Goal: Information Seeking & Learning: Get advice/opinions

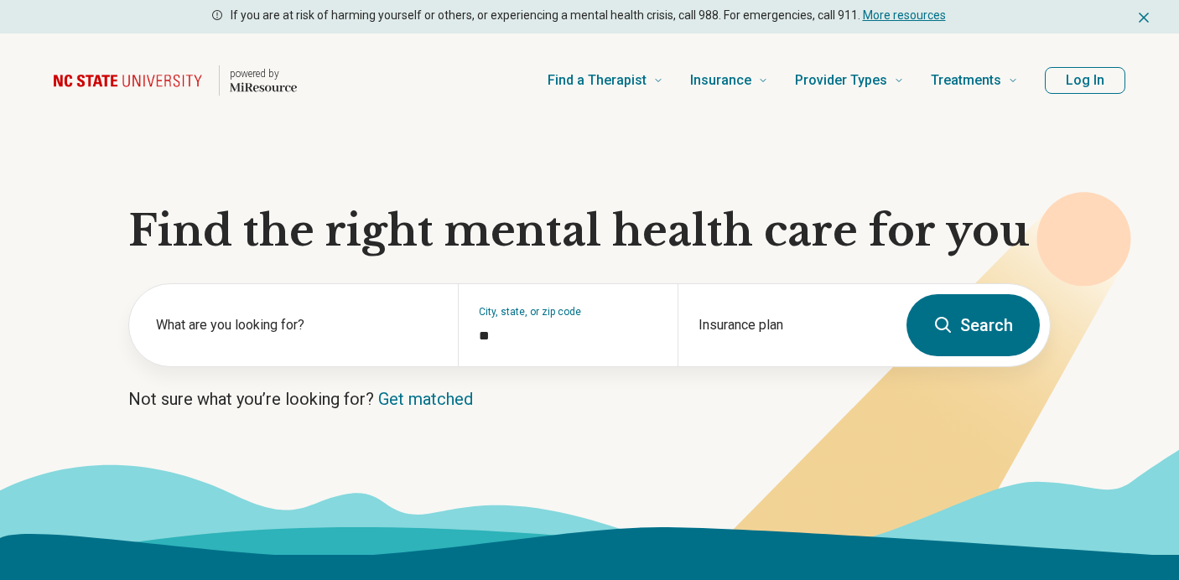
click at [1105, 90] on button "Log In" at bounding box center [1085, 80] width 81 height 27
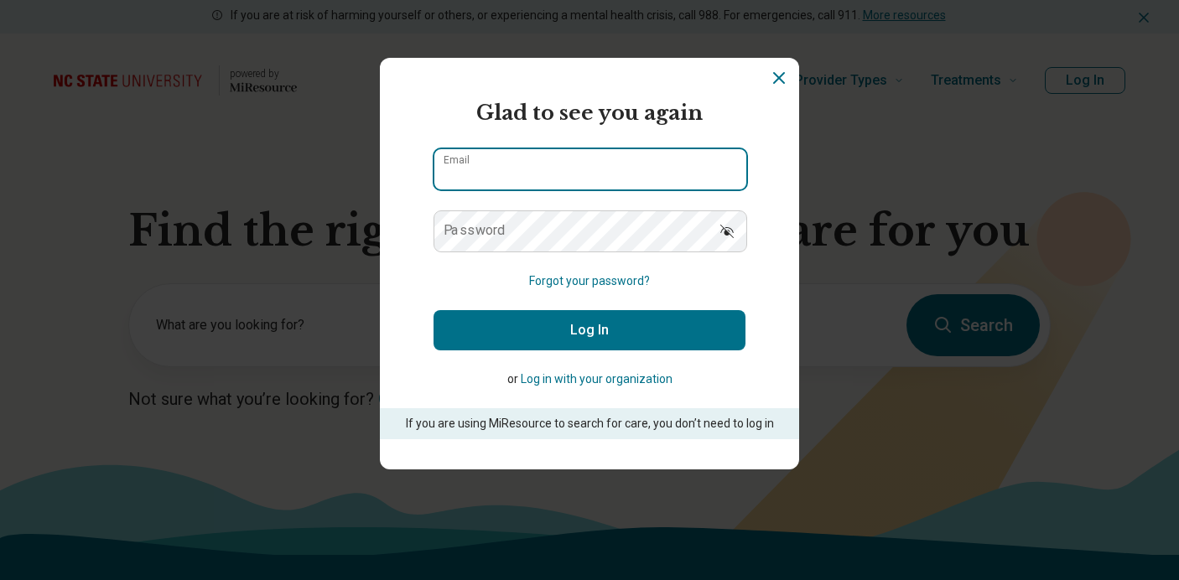
type input "**********"
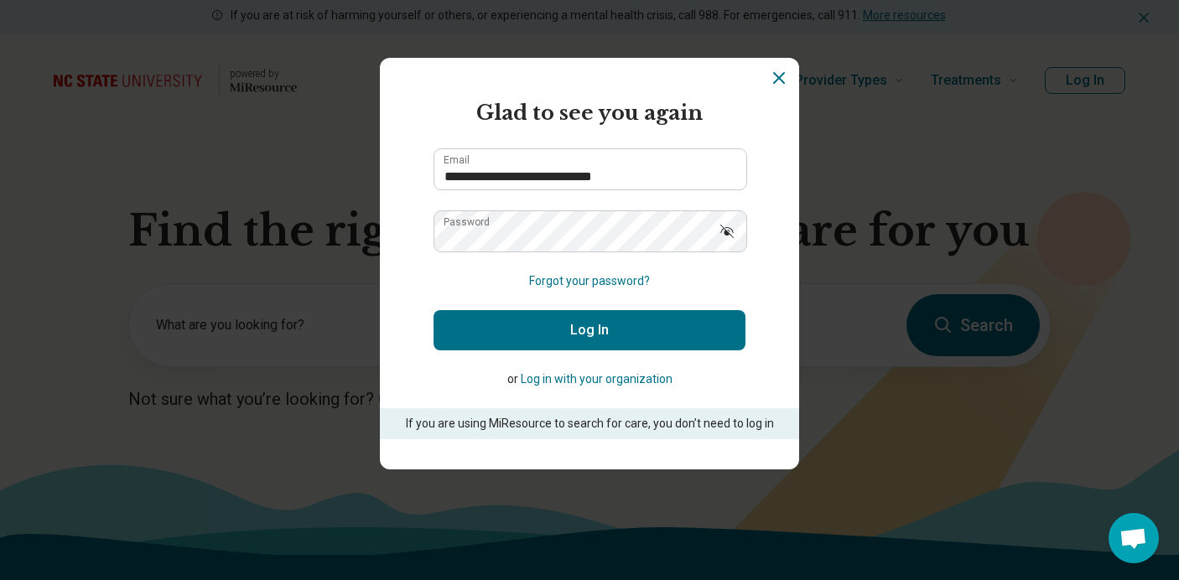
click at [642, 331] on button "Log In" at bounding box center [590, 330] width 312 height 40
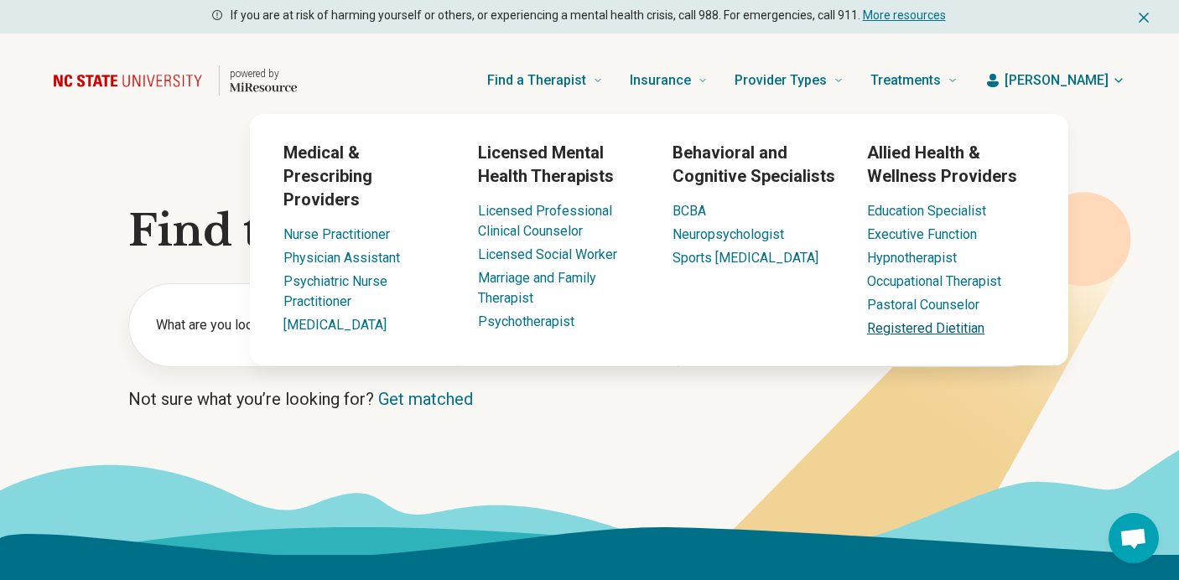
click at [896, 325] on link "Registered Dietitian" at bounding box center [925, 328] width 117 height 16
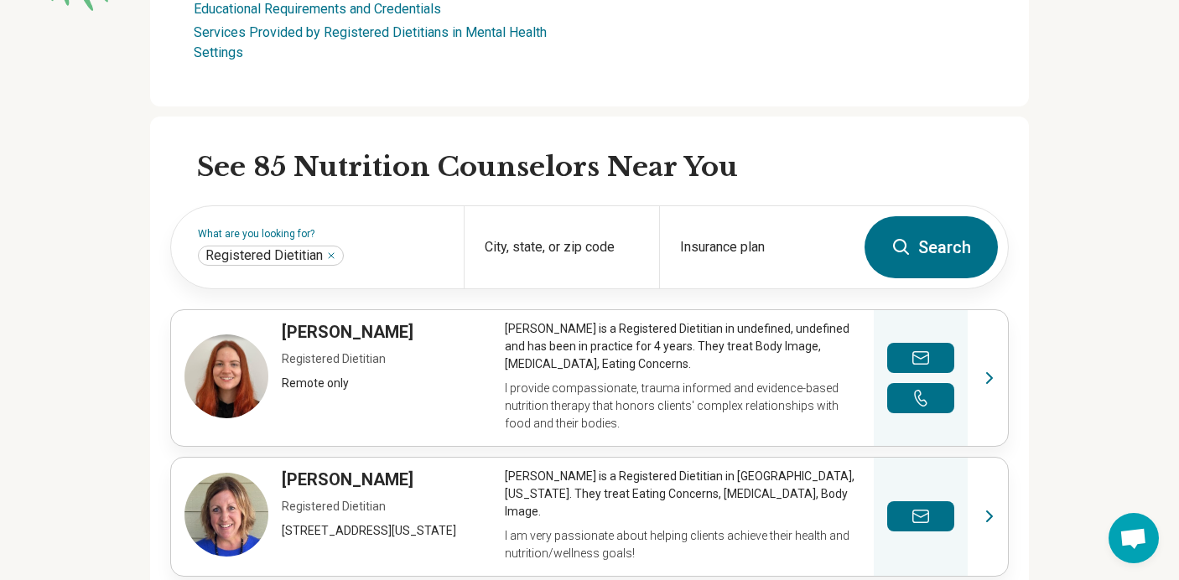
scroll to position [423, 0]
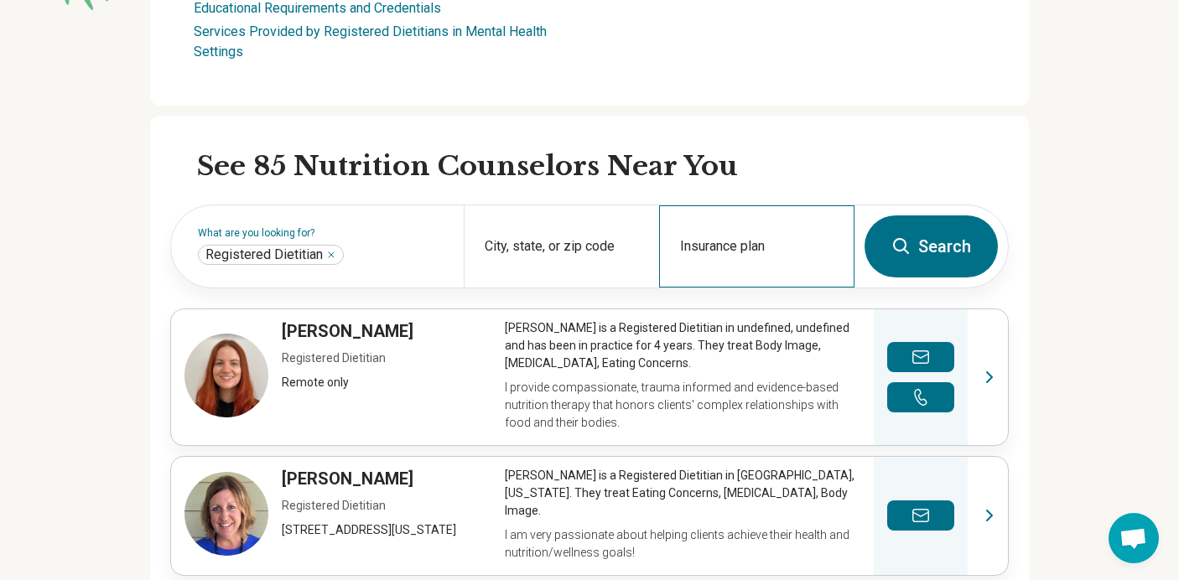
click at [747, 247] on div "Insurance plan" at bounding box center [756, 247] width 195 height 82
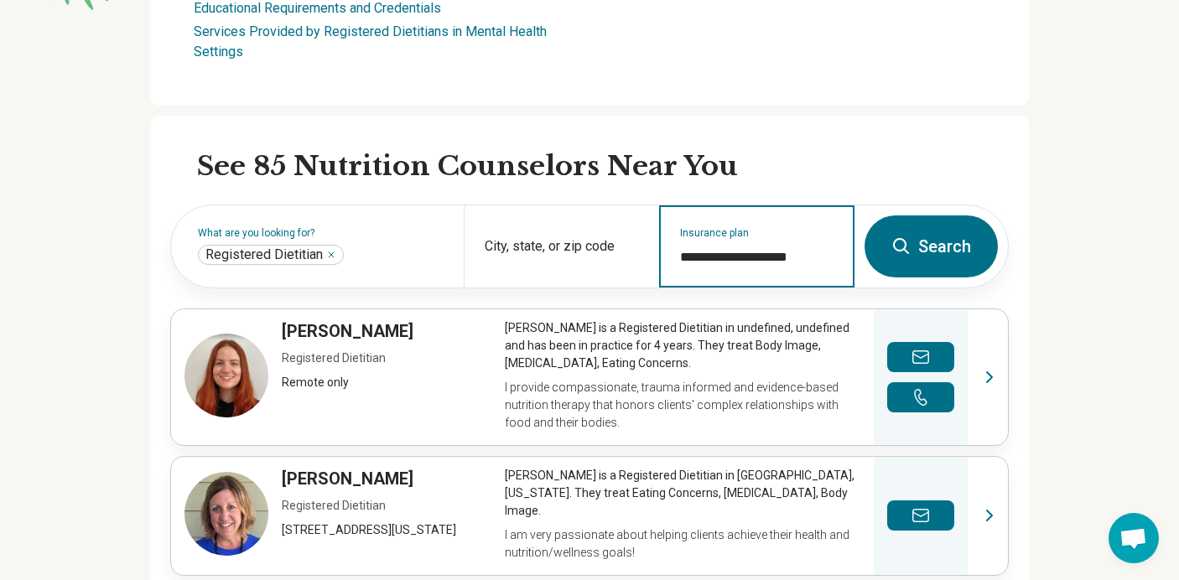
type input "**********"
click at [865, 216] on button "Search" at bounding box center [931, 247] width 133 height 62
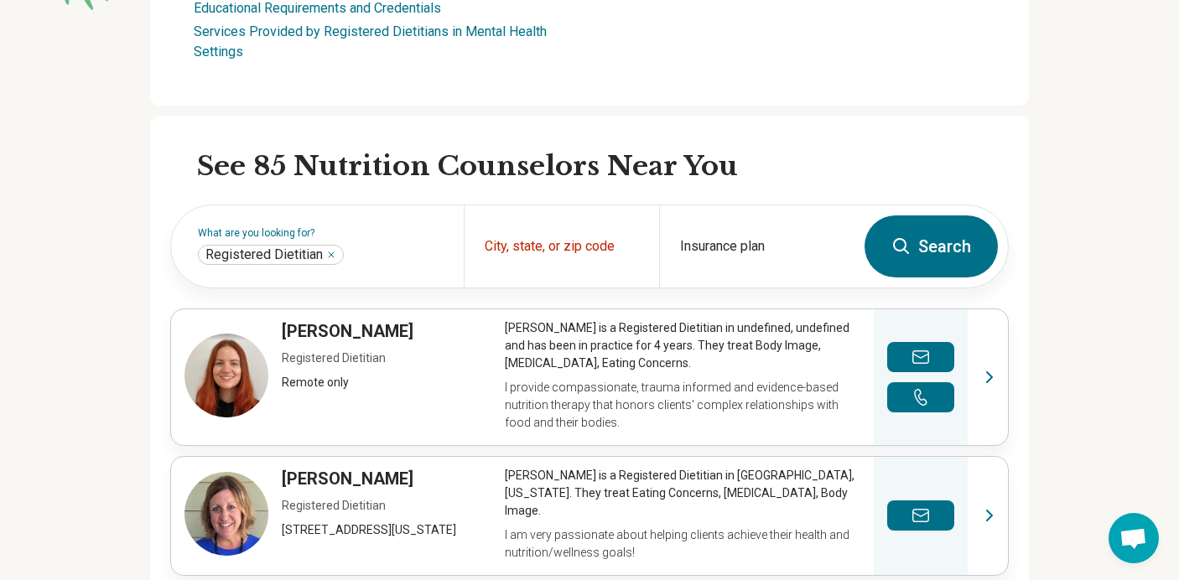
click at [933, 246] on button "Search" at bounding box center [931, 247] width 133 height 62
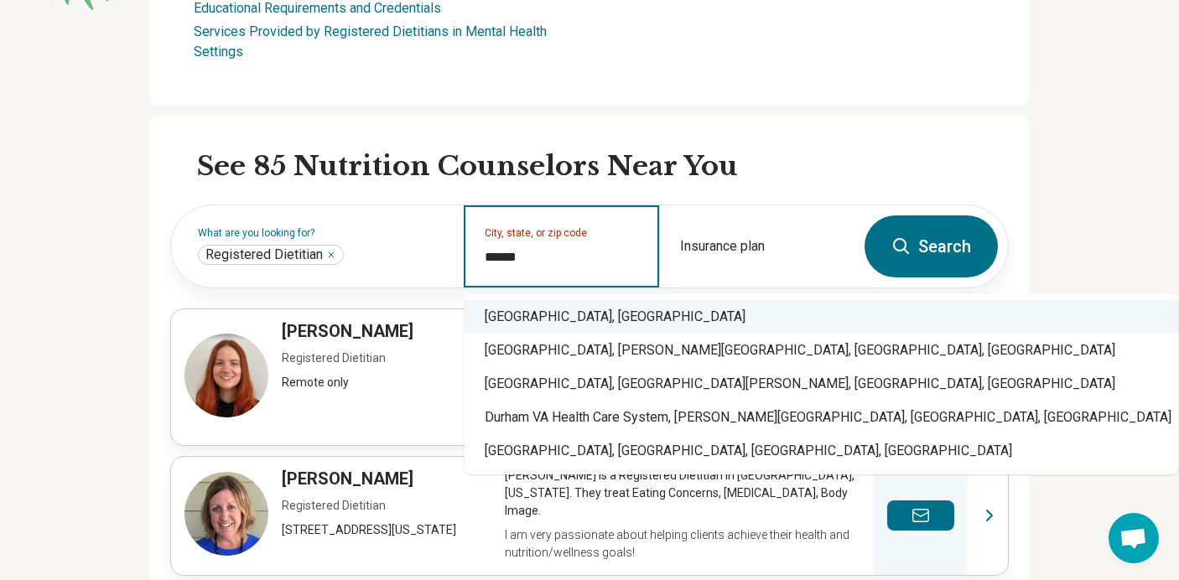
click at [621, 318] on div "Durham, NC" at bounding box center [822, 317] width 714 height 34
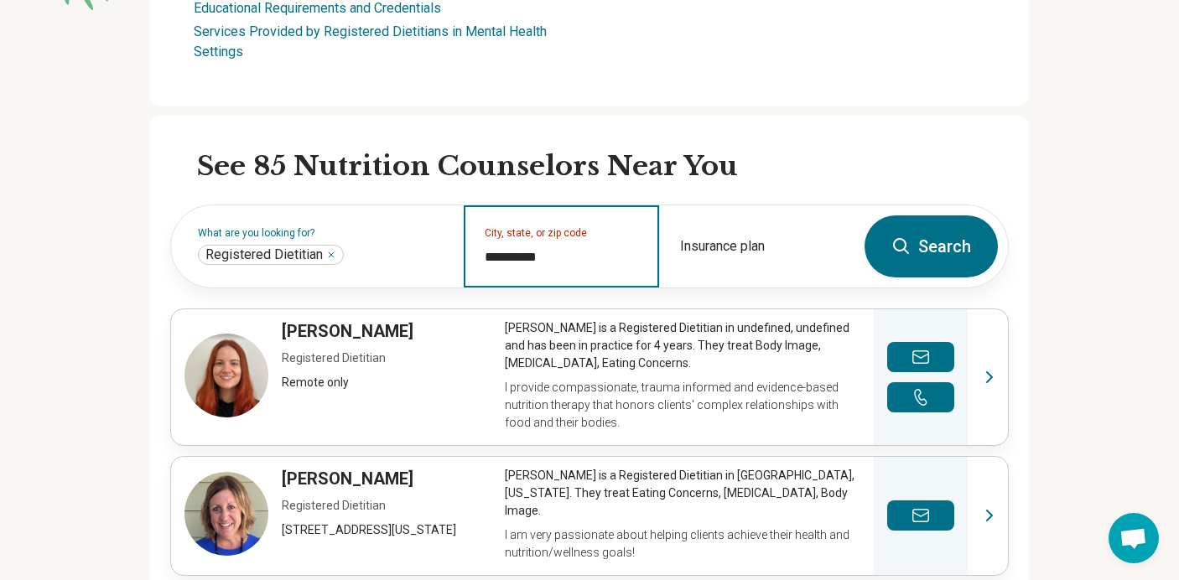
type input "**********"
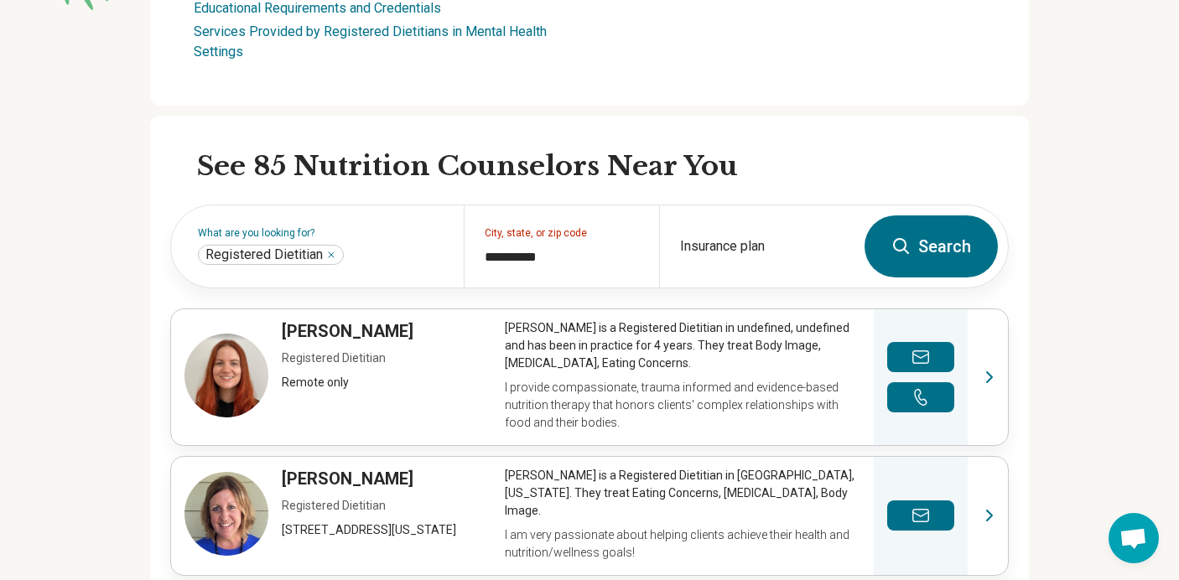
click at [970, 248] on button "Search" at bounding box center [931, 247] width 133 height 62
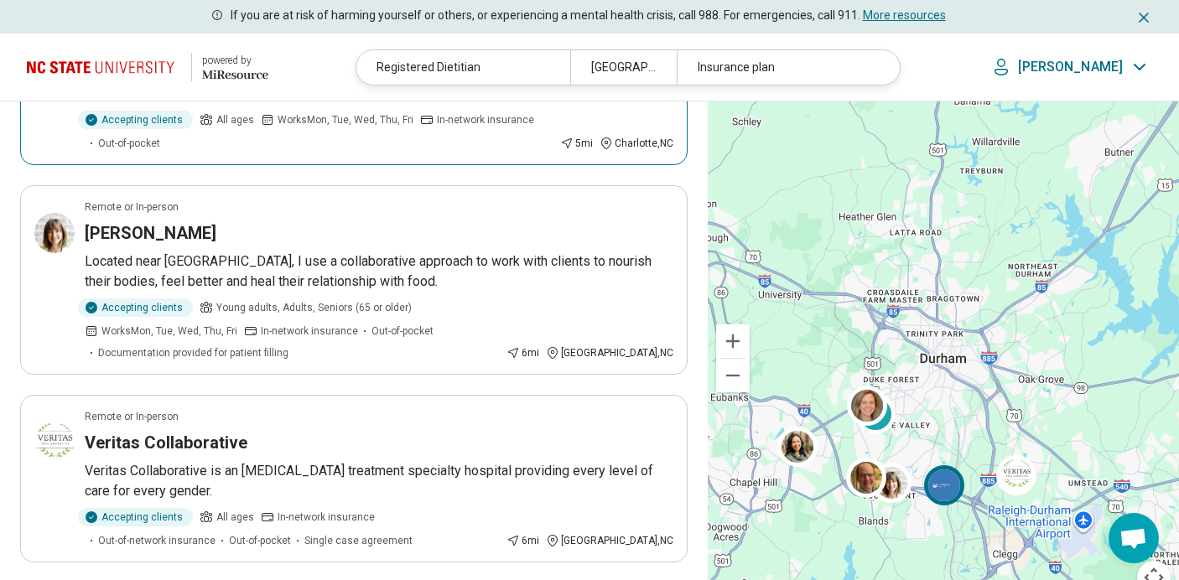
scroll to position [812, 0]
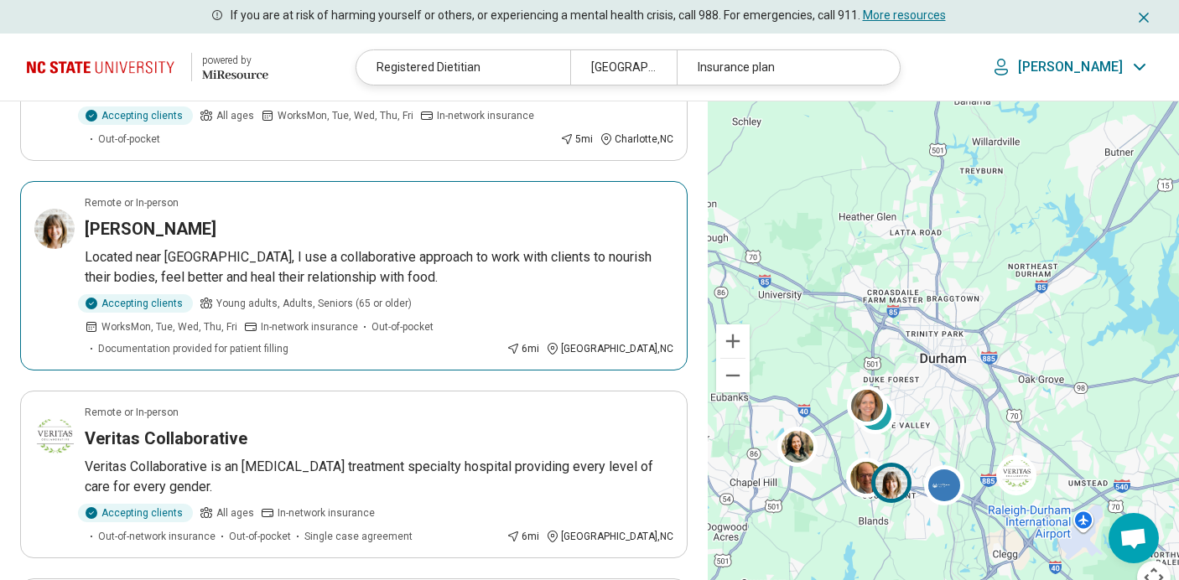
click at [204, 217] on div "Kathryn Sayre" at bounding box center [379, 228] width 589 height 23
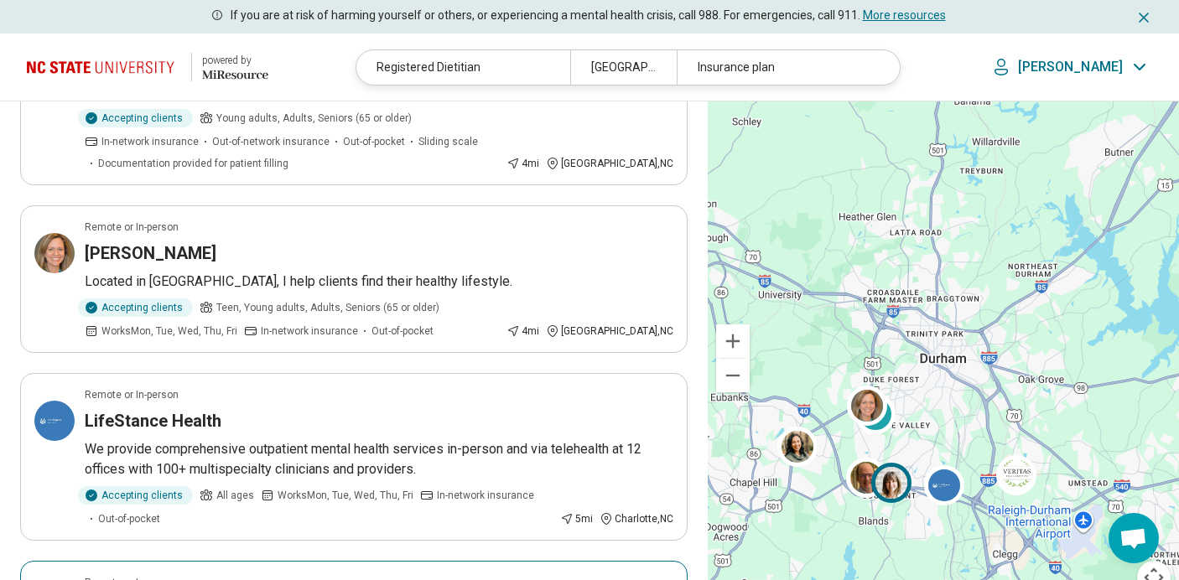
scroll to position [0, 0]
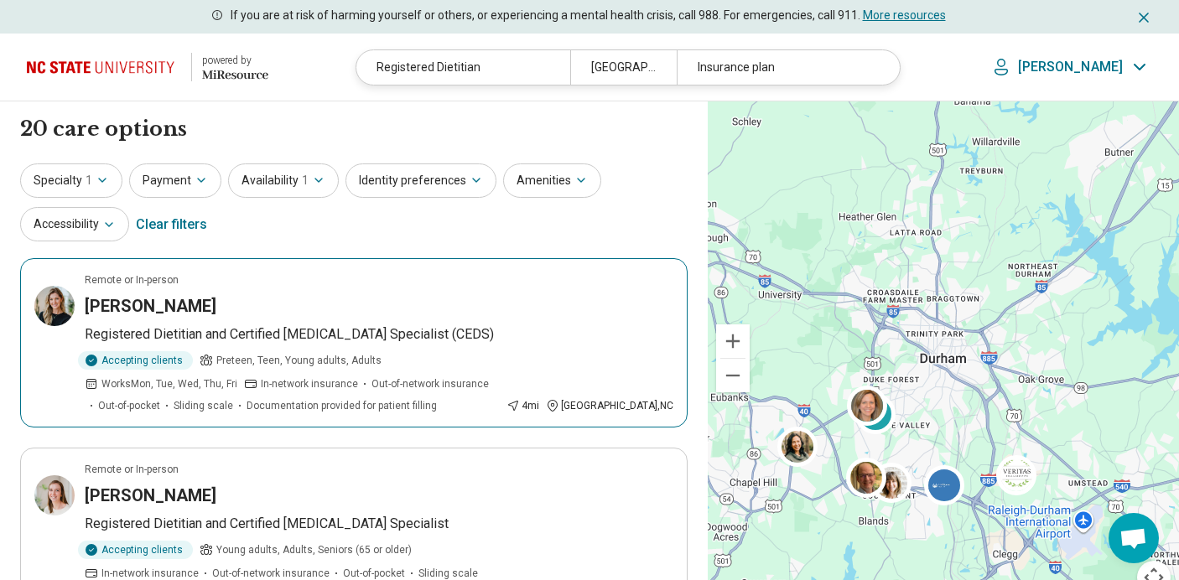
click at [435, 313] on div "Alex Hussey" at bounding box center [379, 305] width 589 height 23
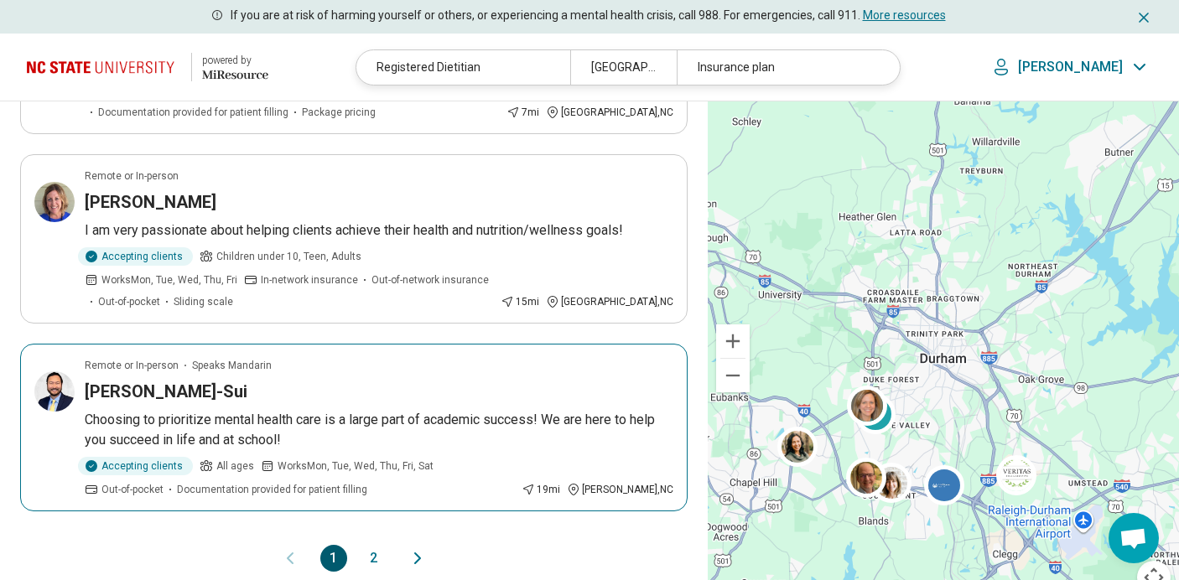
scroll to position [1634, 0]
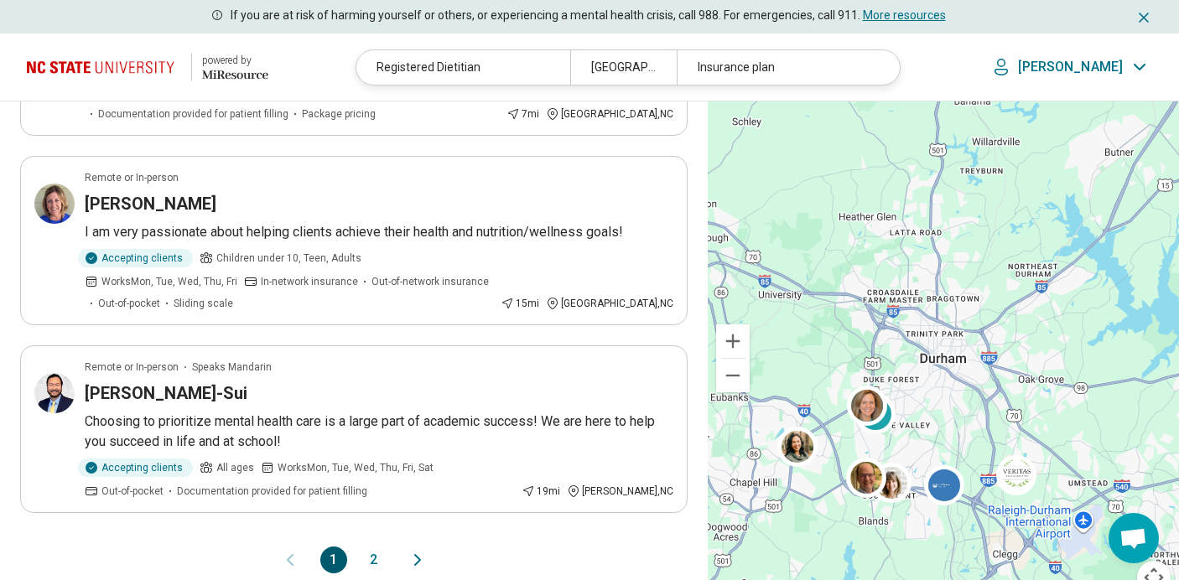
click at [381, 547] on button "2" at bounding box center [374, 560] width 27 height 27
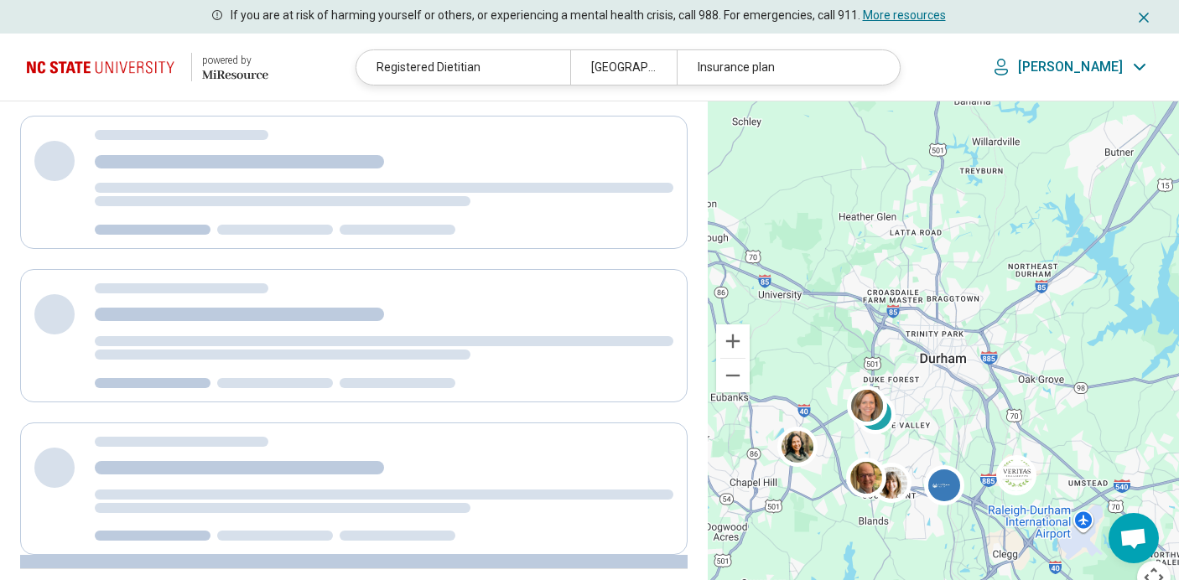
scroll to position [0, 0]
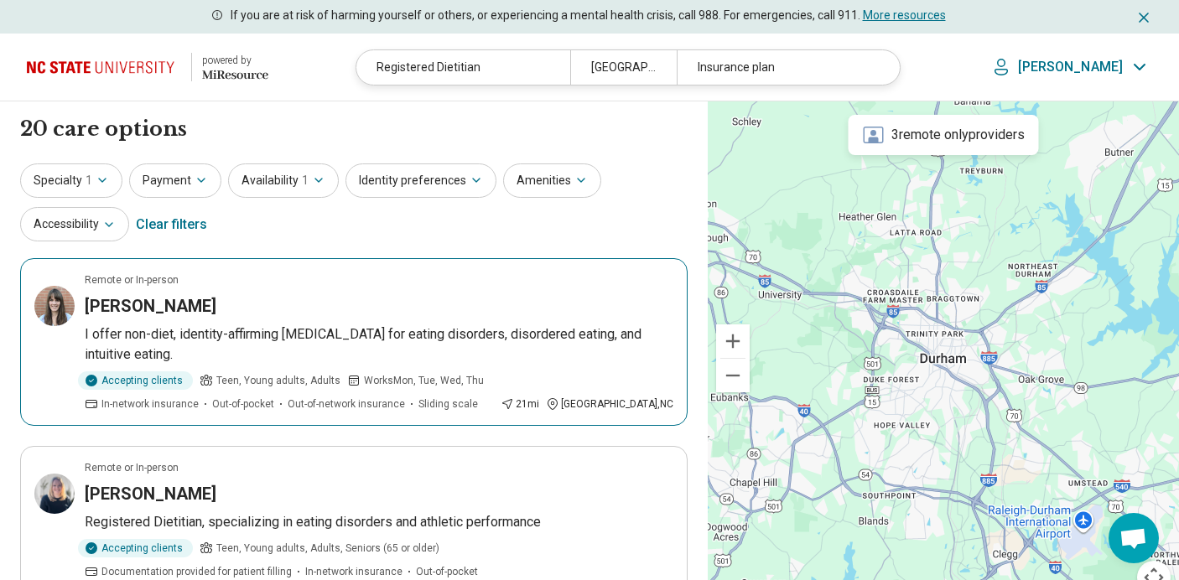
click at [469, 289] on article "Remote or In-person Christine Byrne I offer non-diet, identity-affirming nutrit…" at bounding box center [354, 342] width 668 height 168
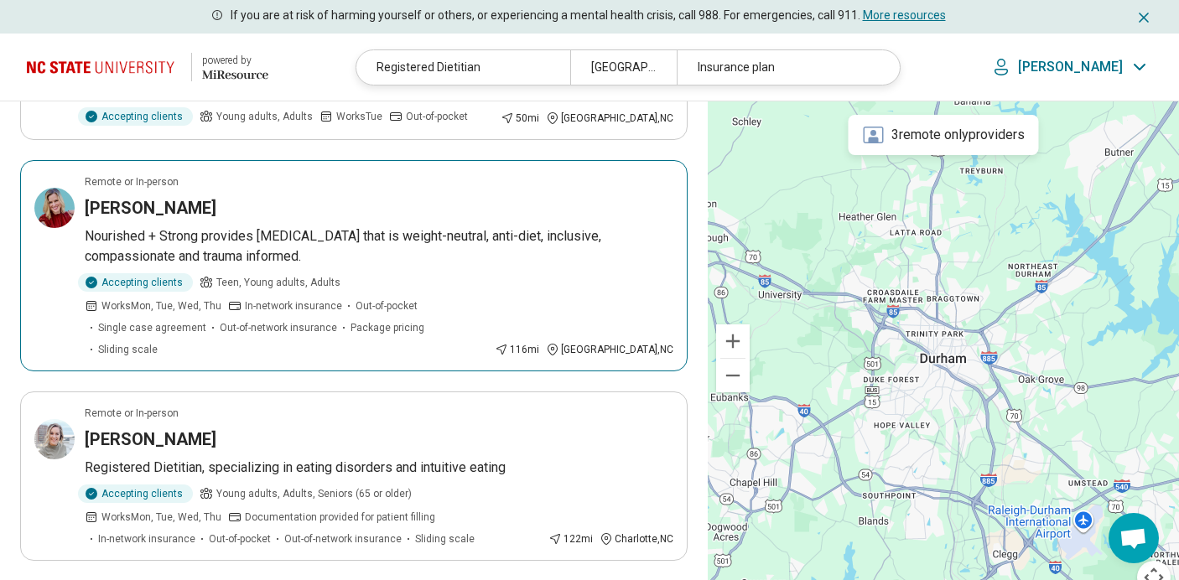
scroll to position [643, 0]
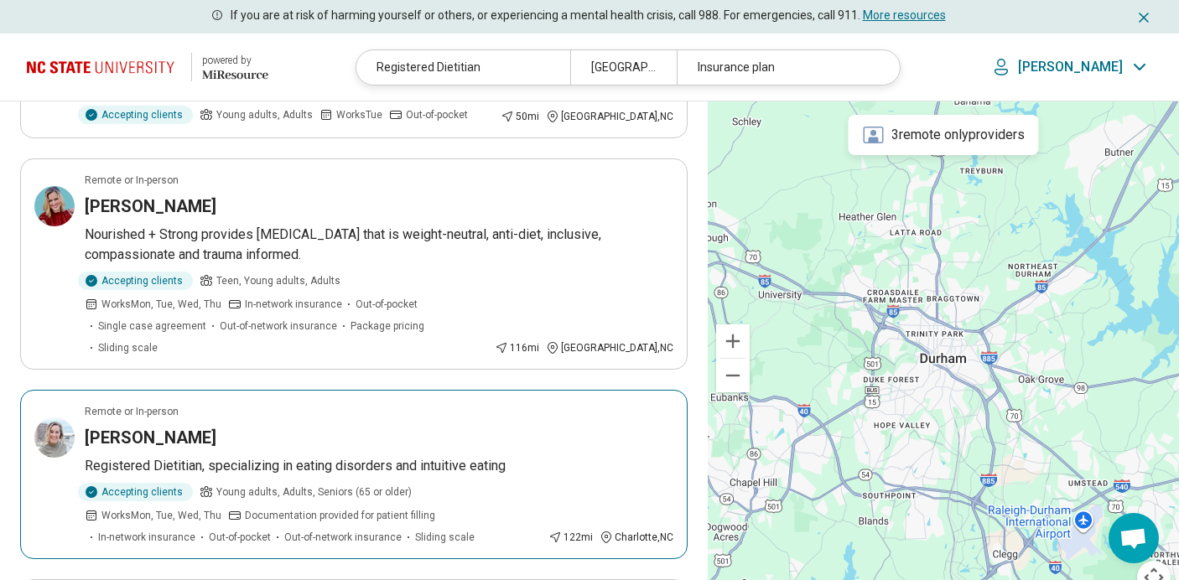
click at [440, 426] on div "Courtney Walker" at bounding box center [379, 437] width 589 height 23
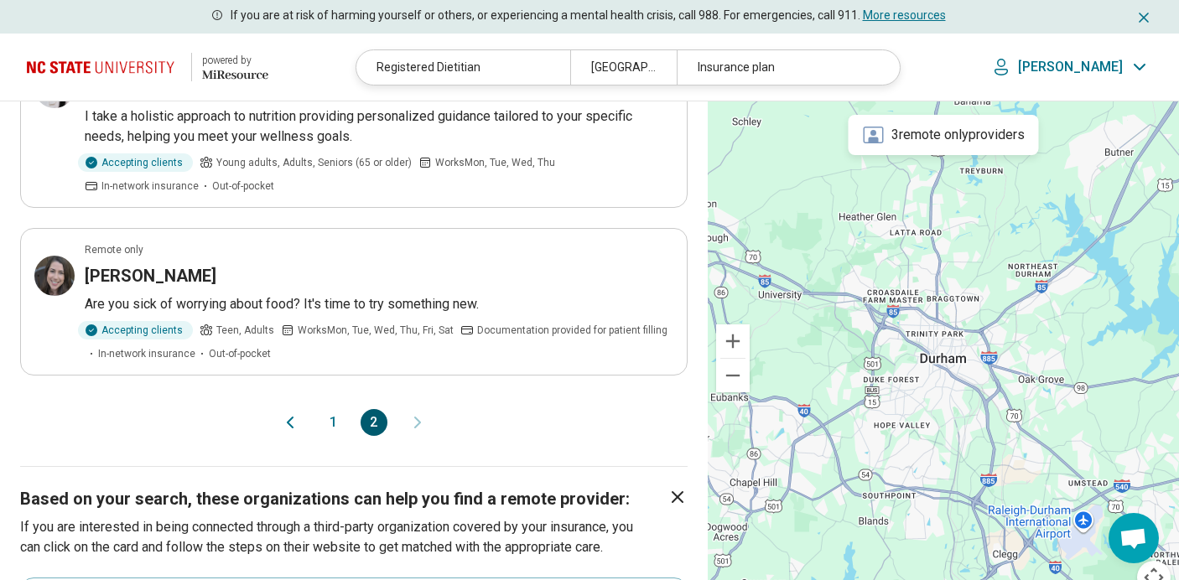
scroll to position [1773, 0]
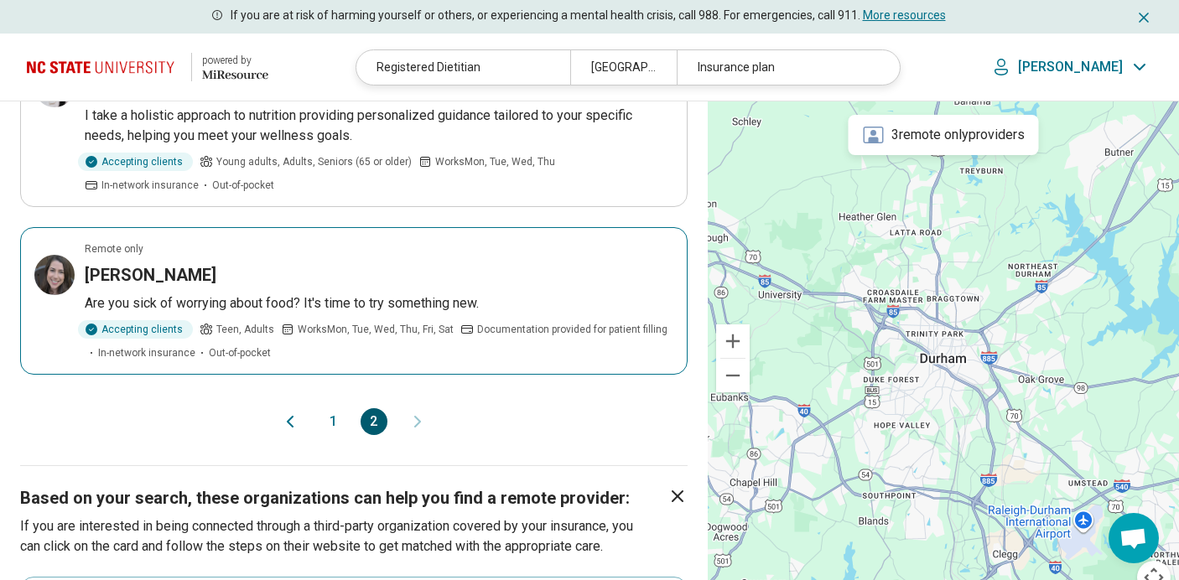
click at [425, 263] on div "Erin Decker" at bounding box center [379, 274] width 589 height 23
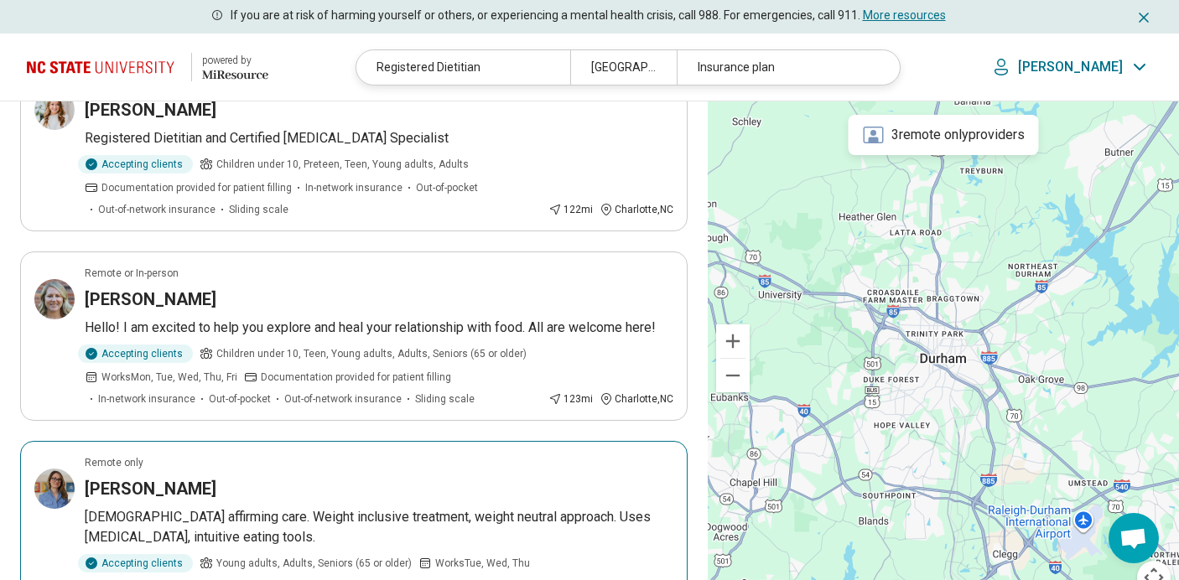
scroll to position [1163, 0]
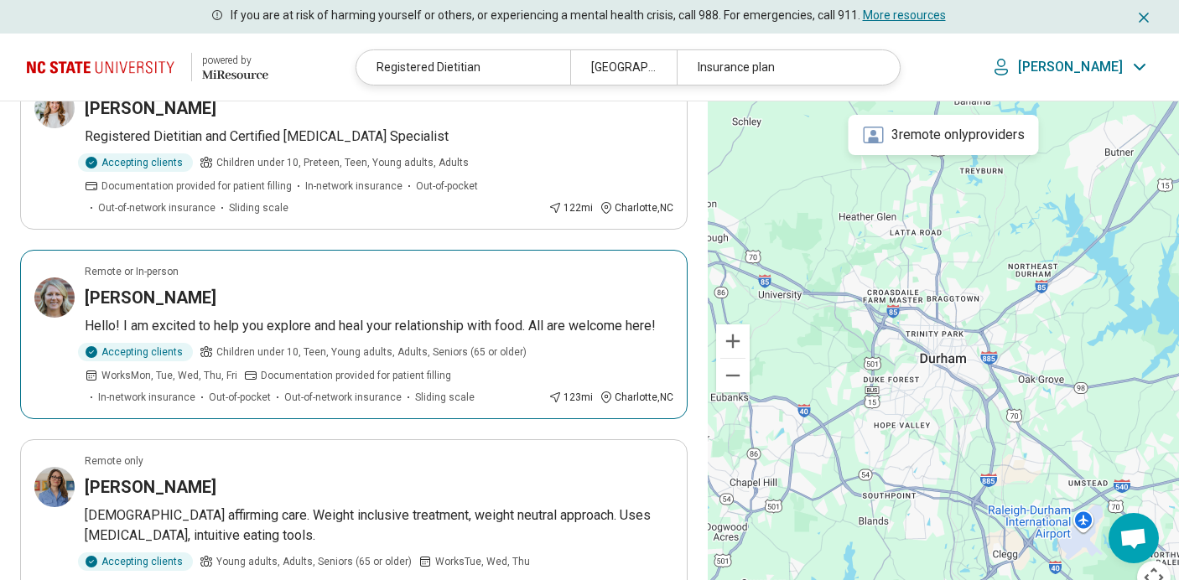
click at [478, 286] on div "Maureen Gately" at bounding box center [379, 297] width 589 height 23
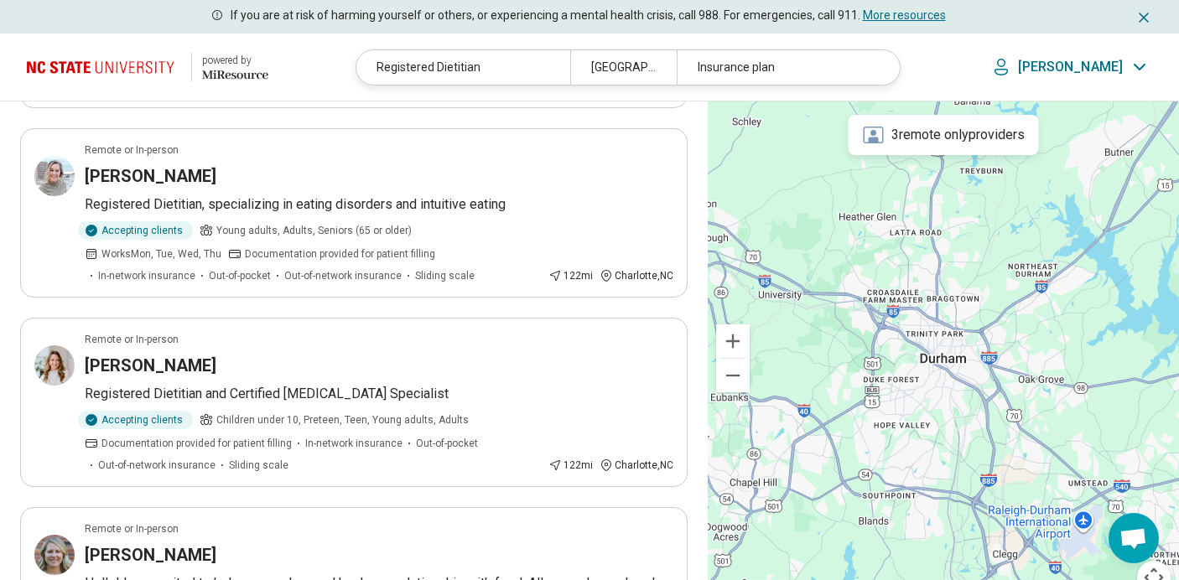
scroll to position [907, 0]
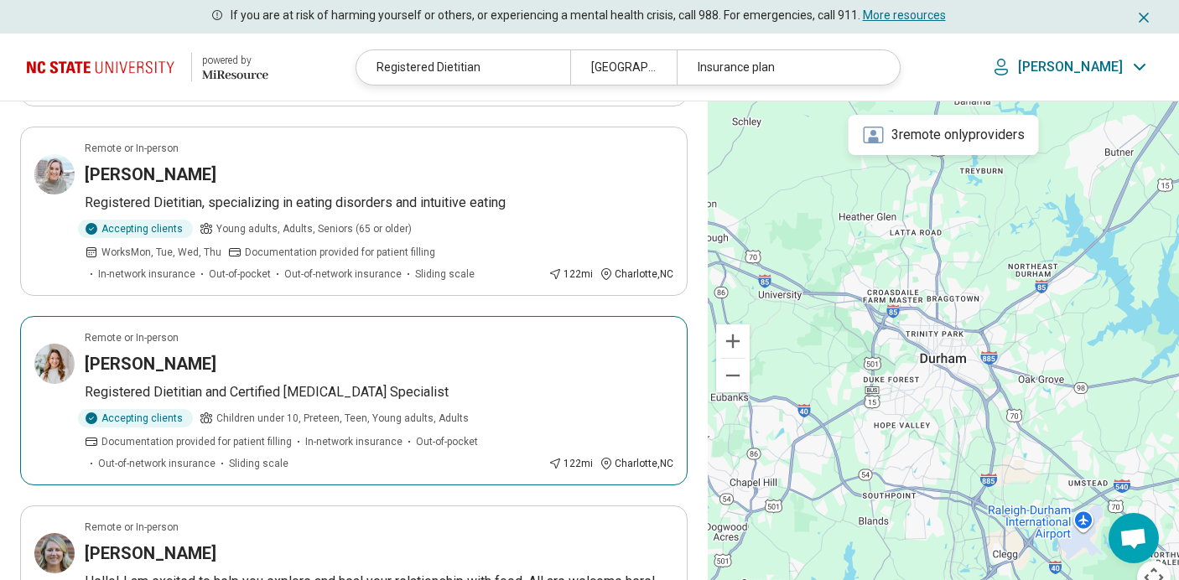
click at [445, 352] on div "Kasey Strouse" at bounding box center [379, 363] width 589 height 23
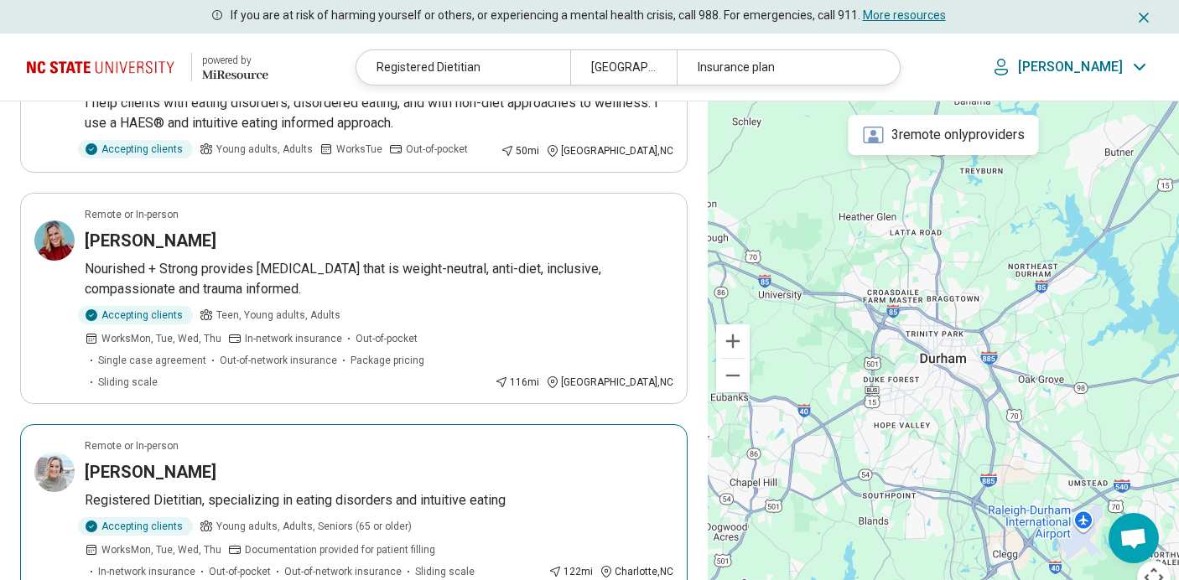
scroll to position [612, 0]
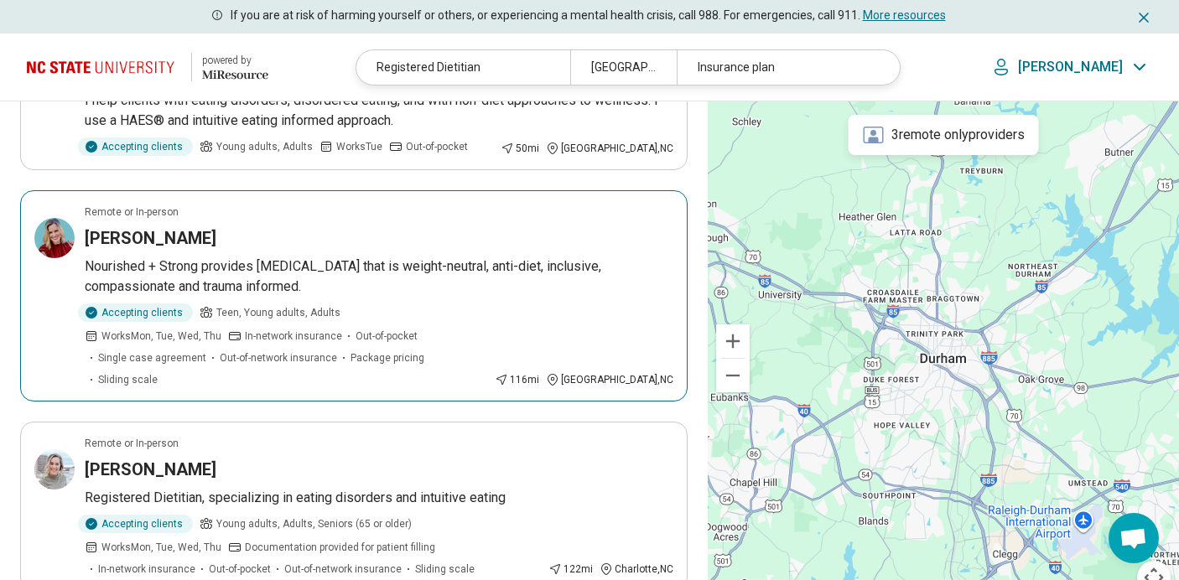
click at [399, 240] on div "Megan Carber" at bounding box center [379, 237] width 589 height 23
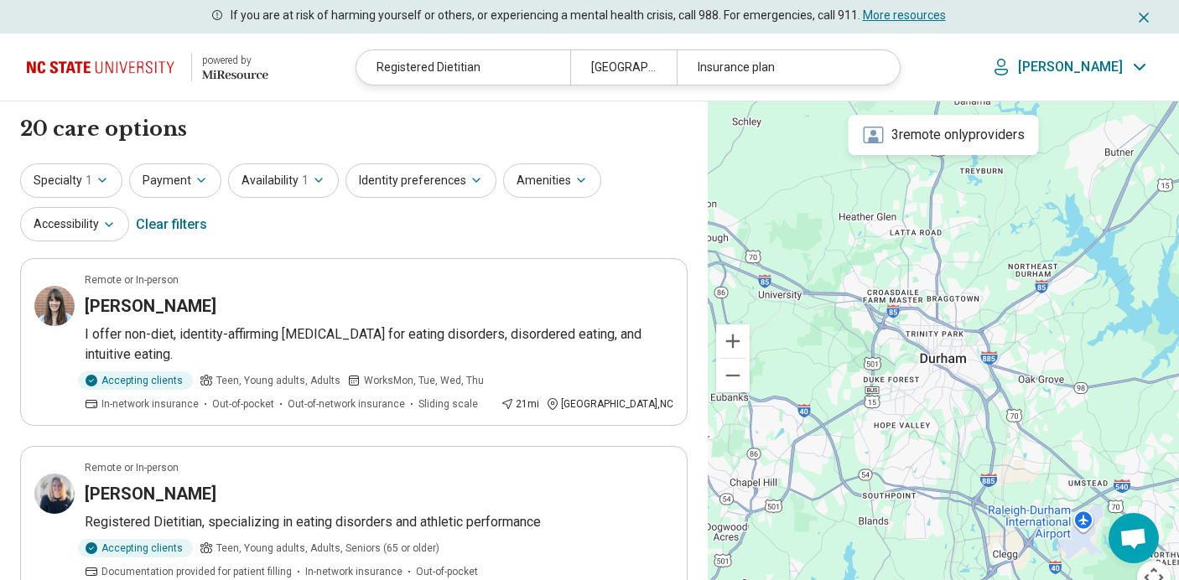
scroll to position [0, 0]
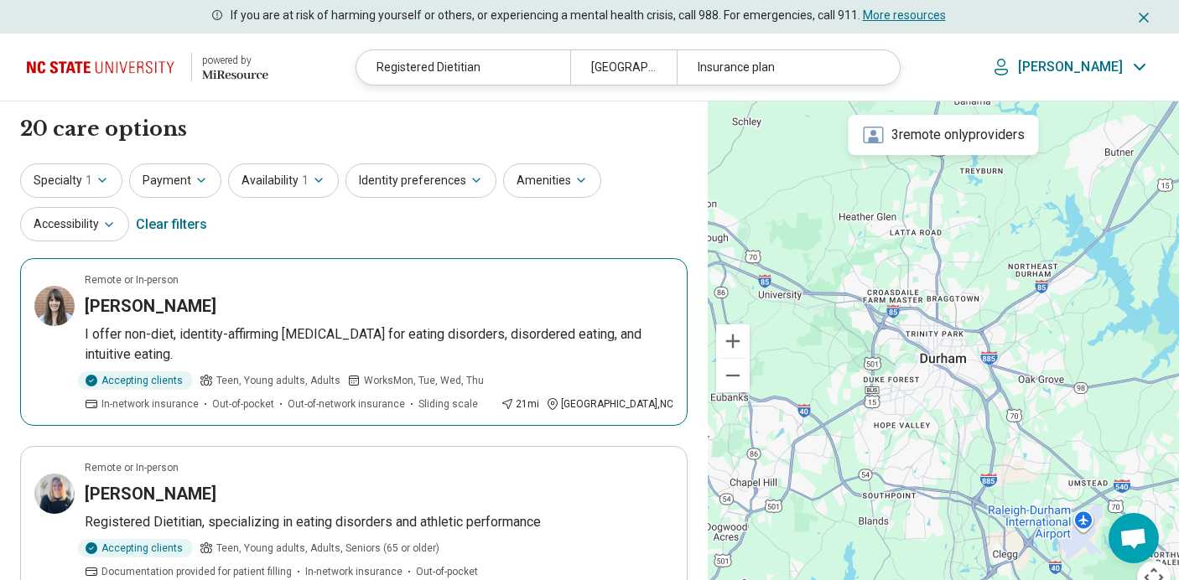
click at [417, 325] on p "I offer non-diet, identity-affirming [MEDICAL_DATA] for eating disorders, disor…" at bounding box center [379, 345] width 589 height 40
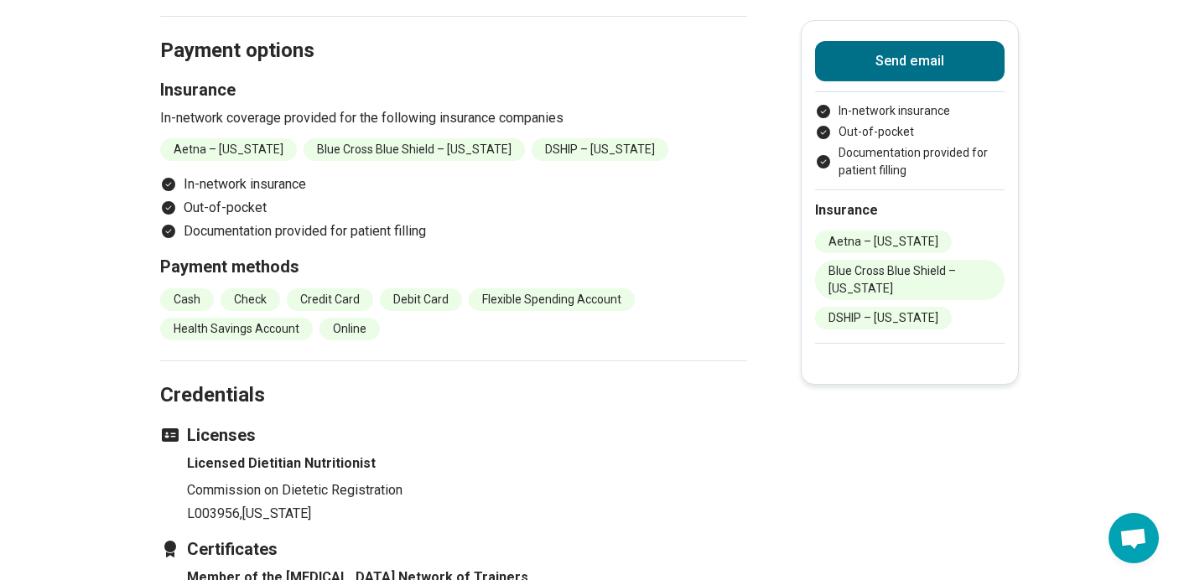
scroll to position [1768, 0]
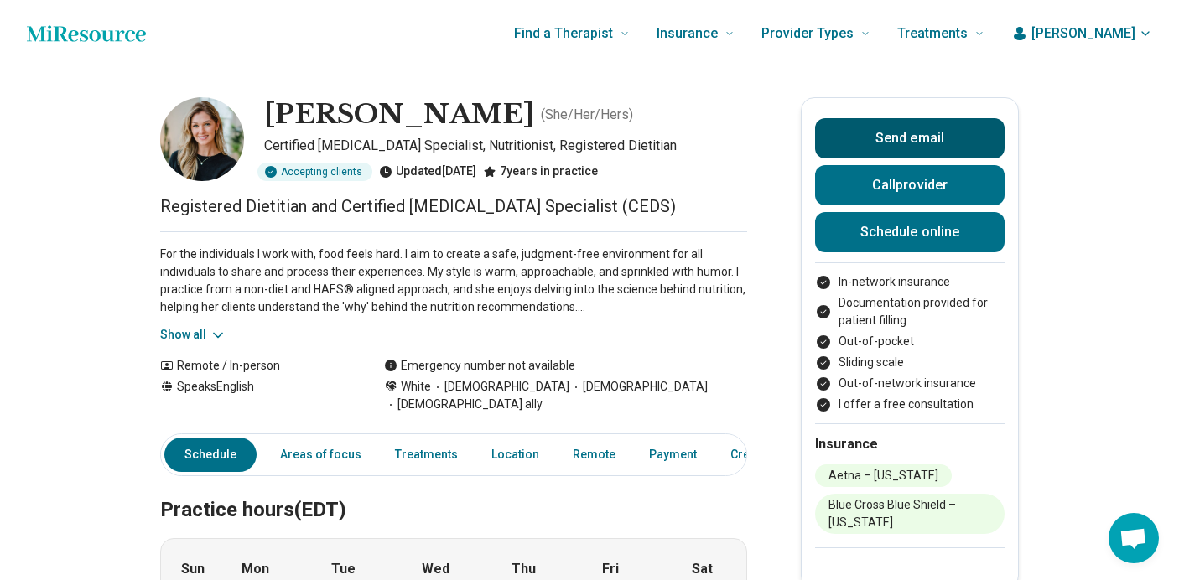
click at [887, 141] on button "Send email" at bounding box center [910, 138] width 190 height 40
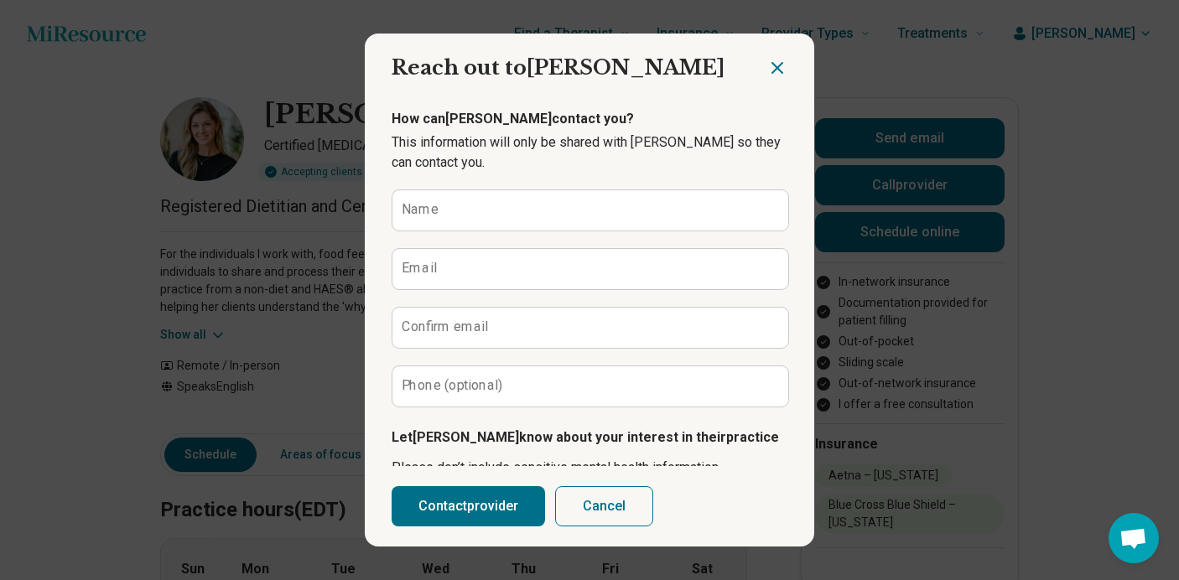
click at [775, 65] on icon "Close dialog" at bounding box center [778, 68] width 10 height 10
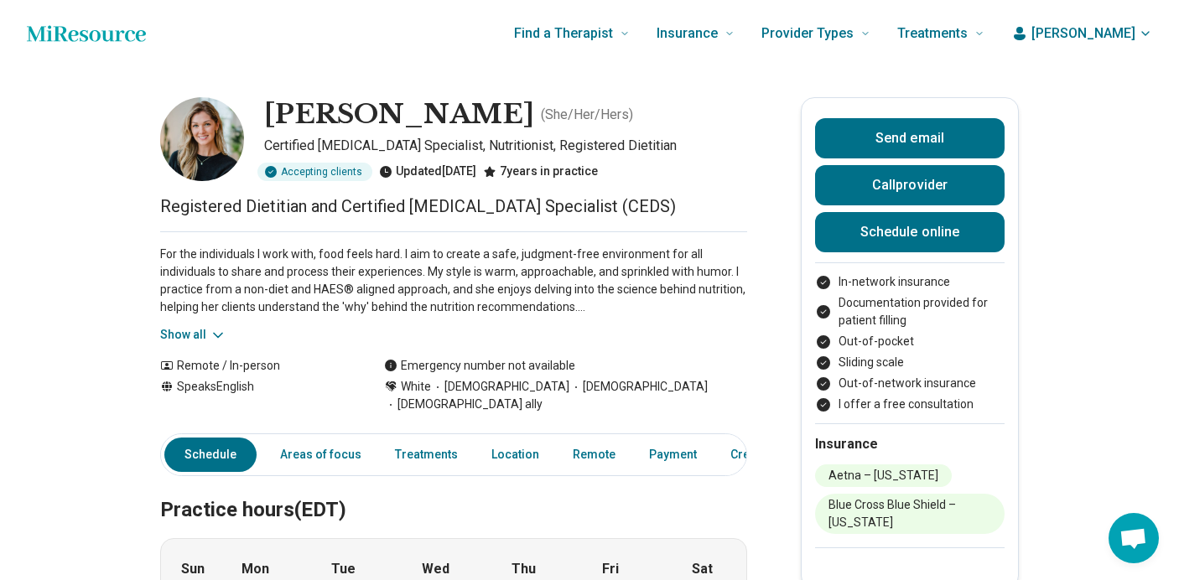
click at [195, 328] on button "Show all" at bounding box center [193, 335] width 66 height 18
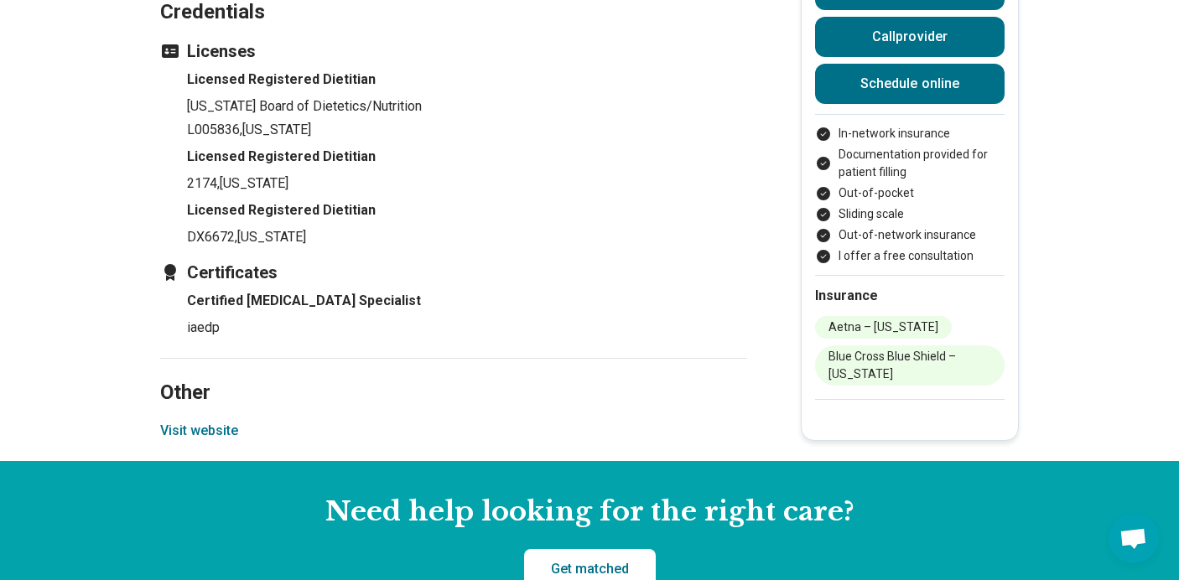
scroll to position [2224, 0]
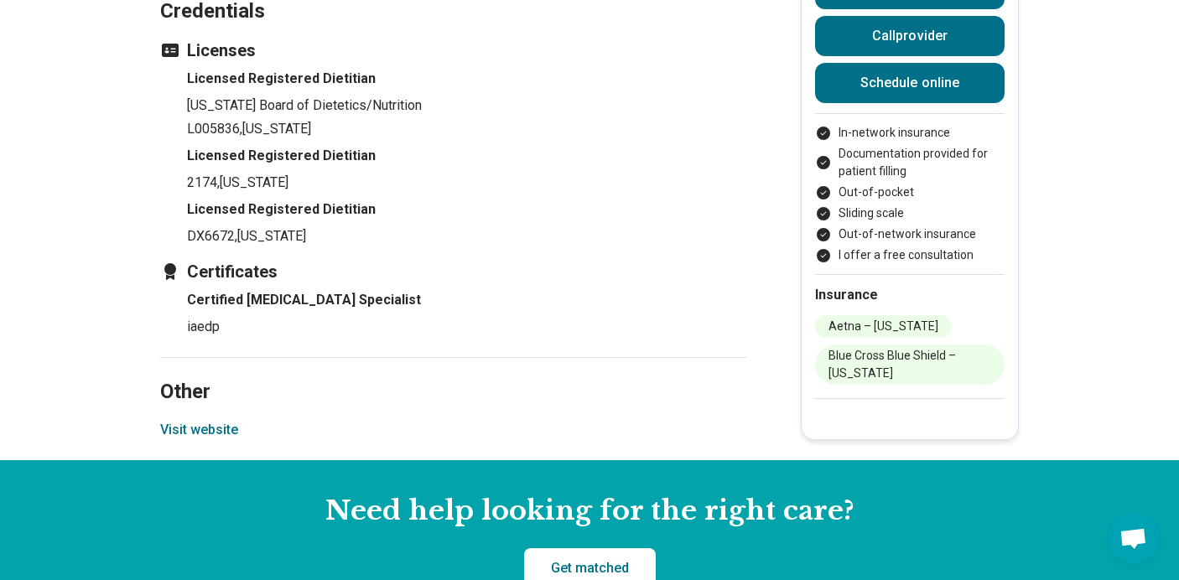
click at [199, 420] on button "Visit website" at bounding box center [199, 430] width 78 height 20
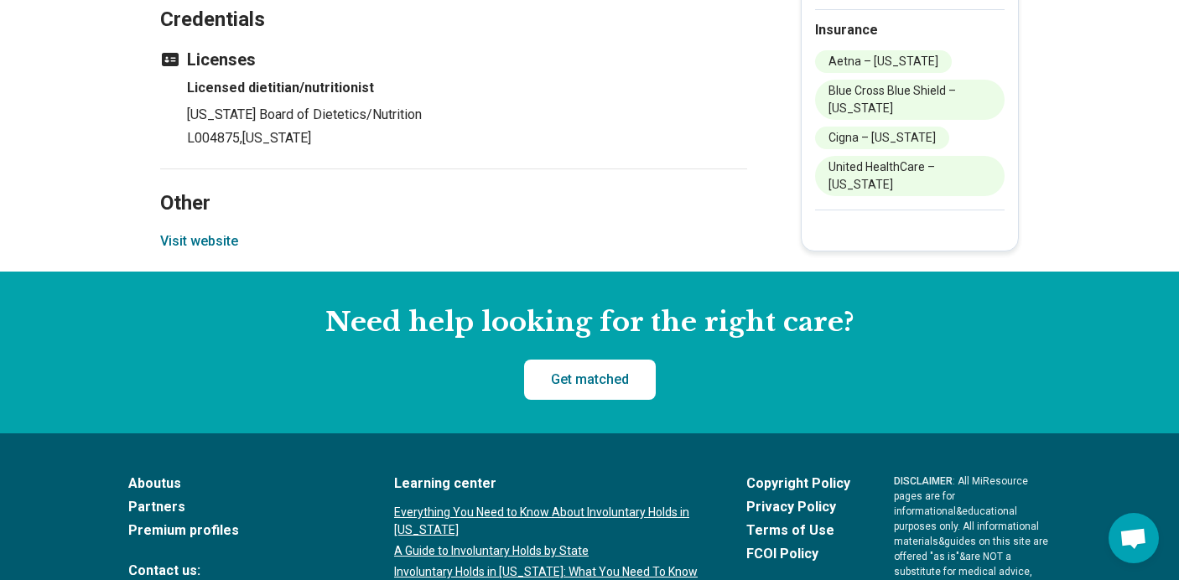
scroll to position [1404, 0]
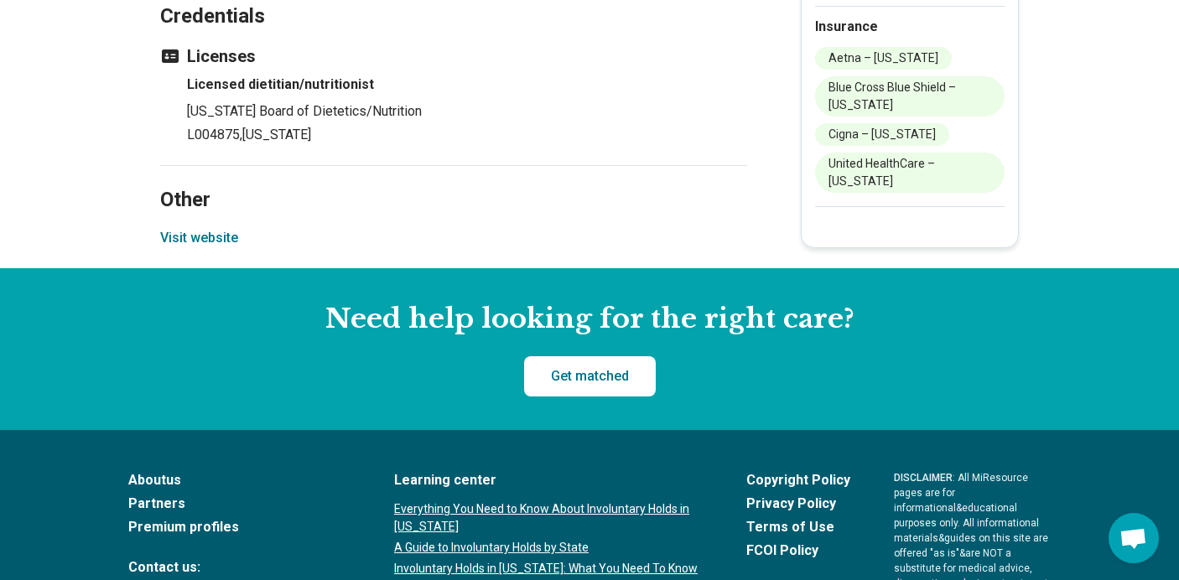
click at [211, 228] on button "Visit website" at bounding box center [199, 238] width 78 height 20
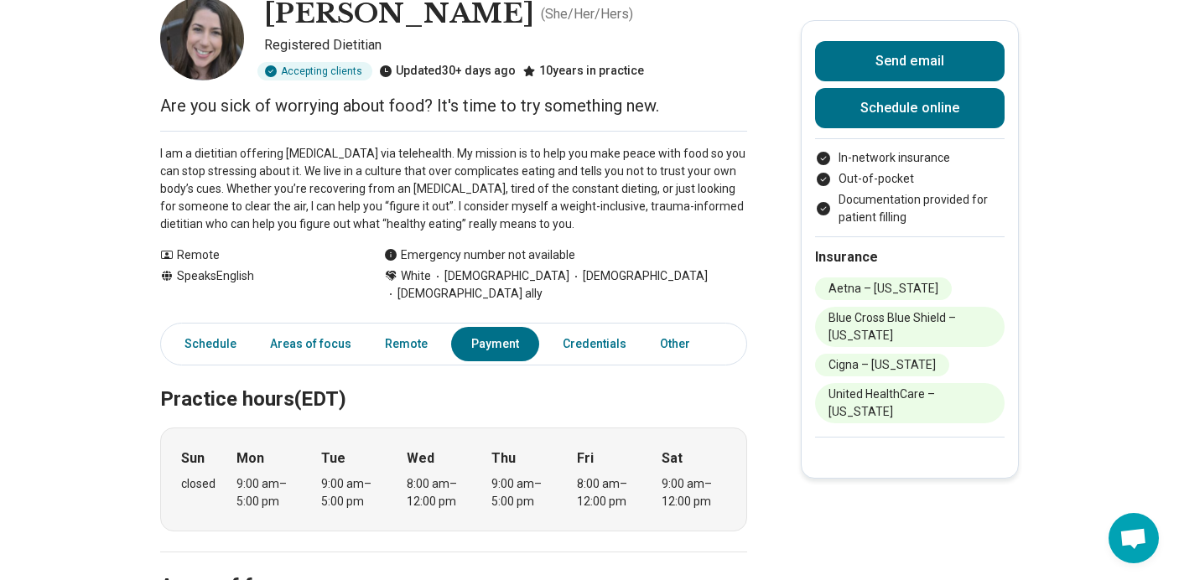
scroll to position [0, 0]
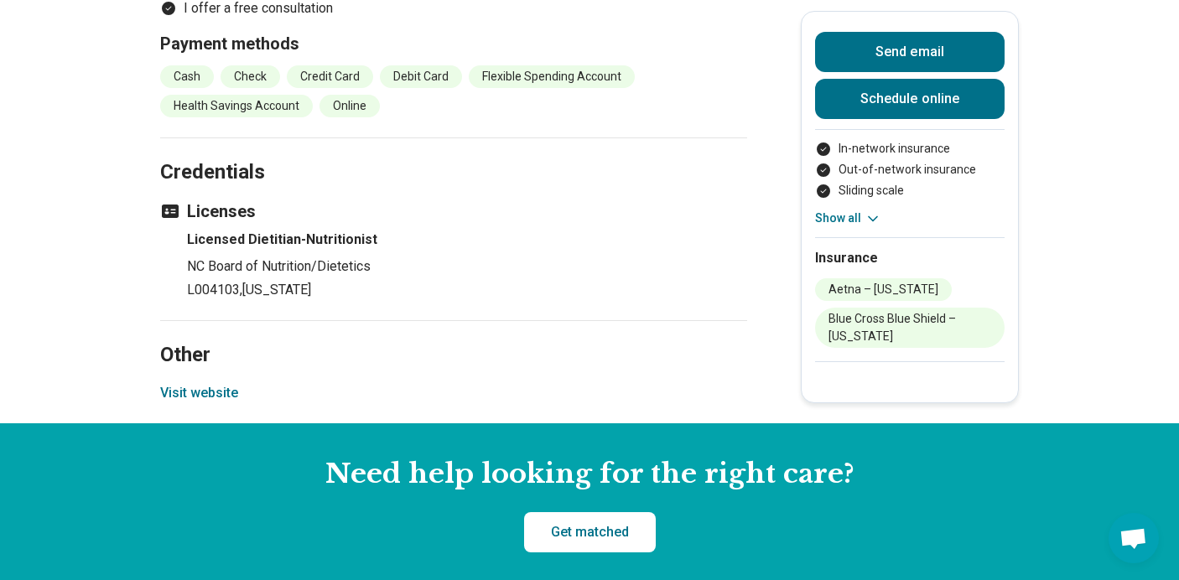
scroll to position [1687, 0]
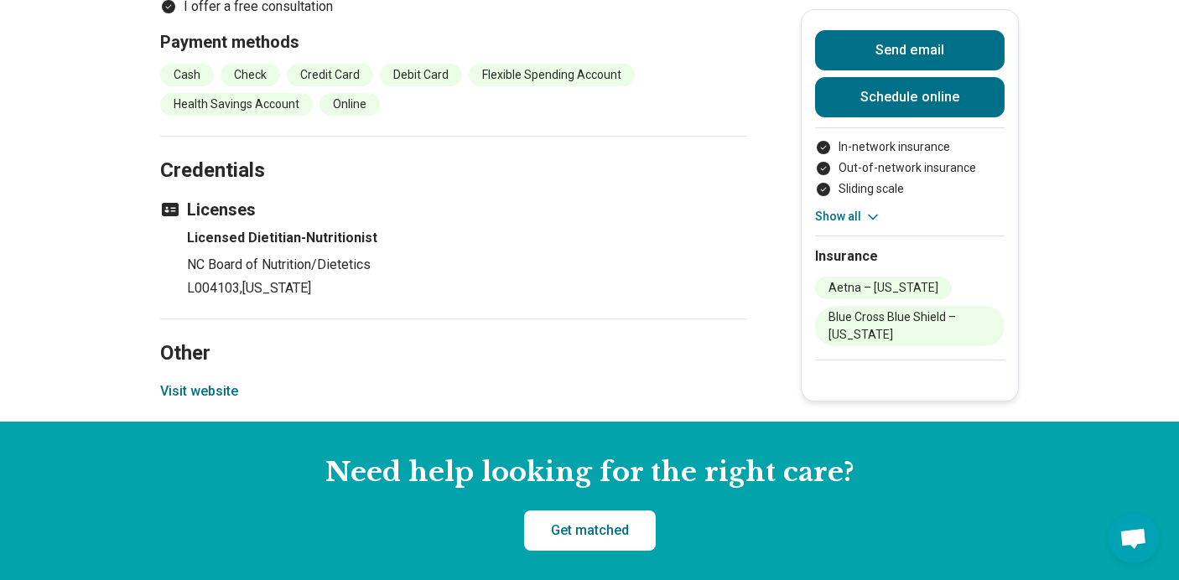
click at [225, 382] on button "Visit website" at bounding box center [199, 392] width 78 height 20
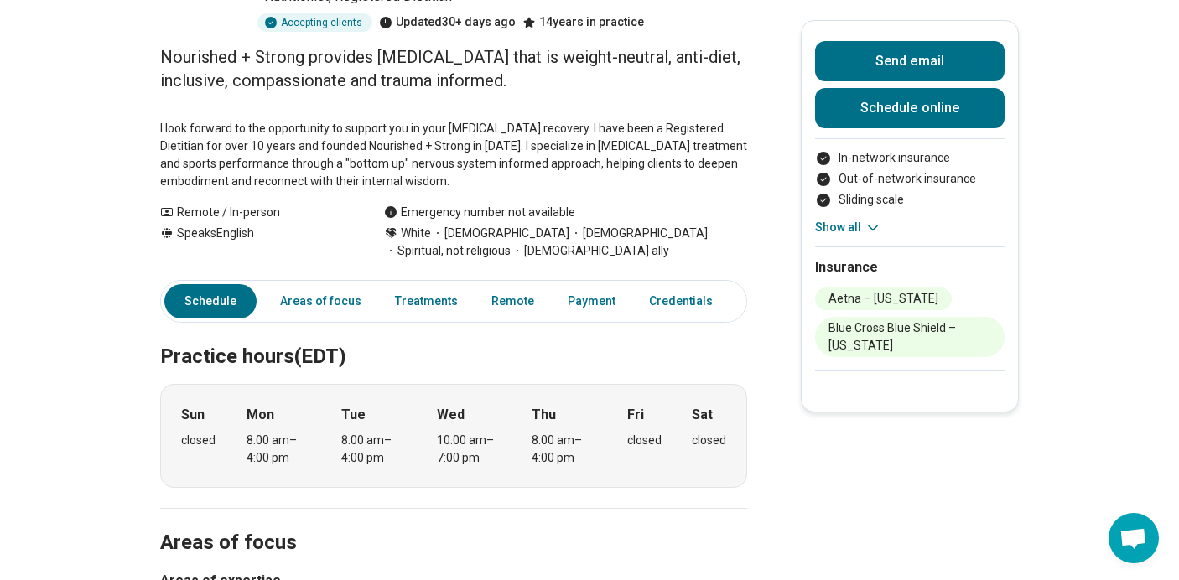
scroll to position [0, 0]
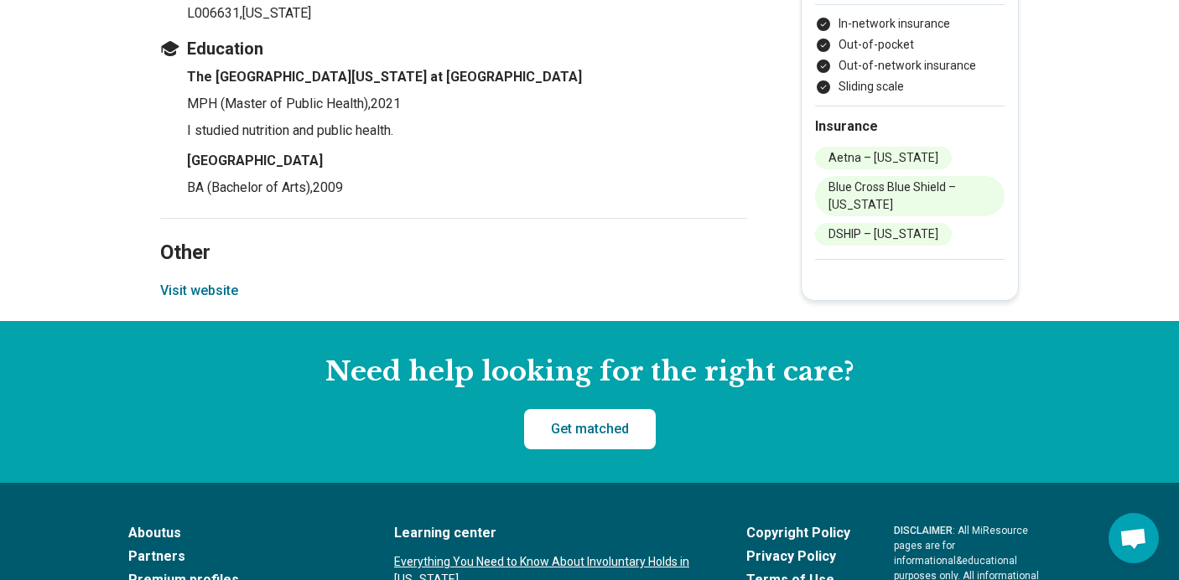
scroll to position [2201, 0]
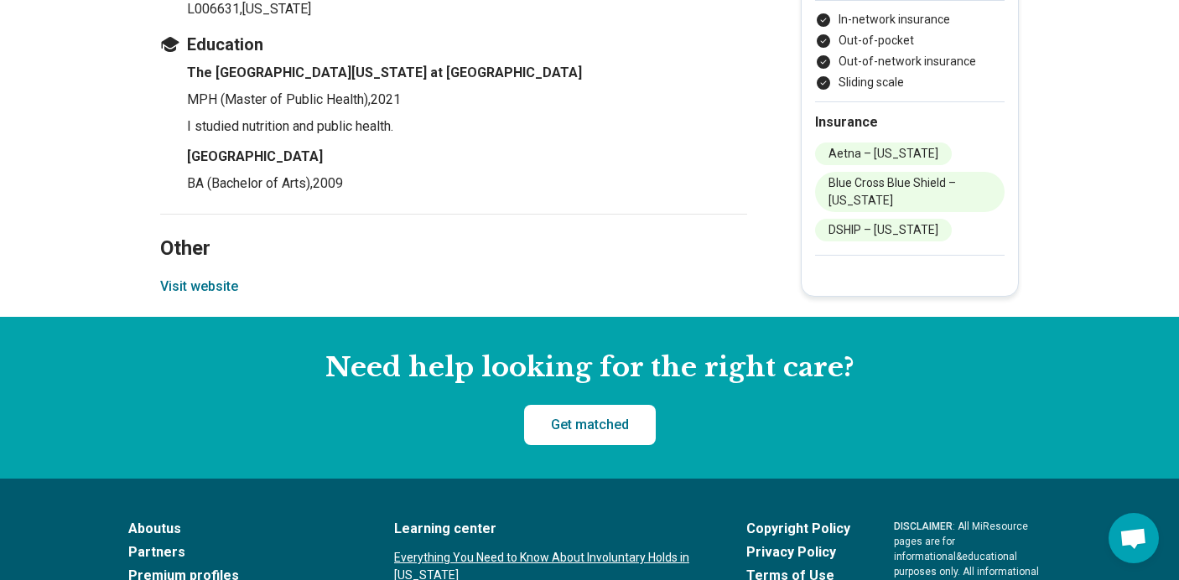
click at [201, 284] on button "Visit website" at bounding box center [199, 287] width 78 height 20
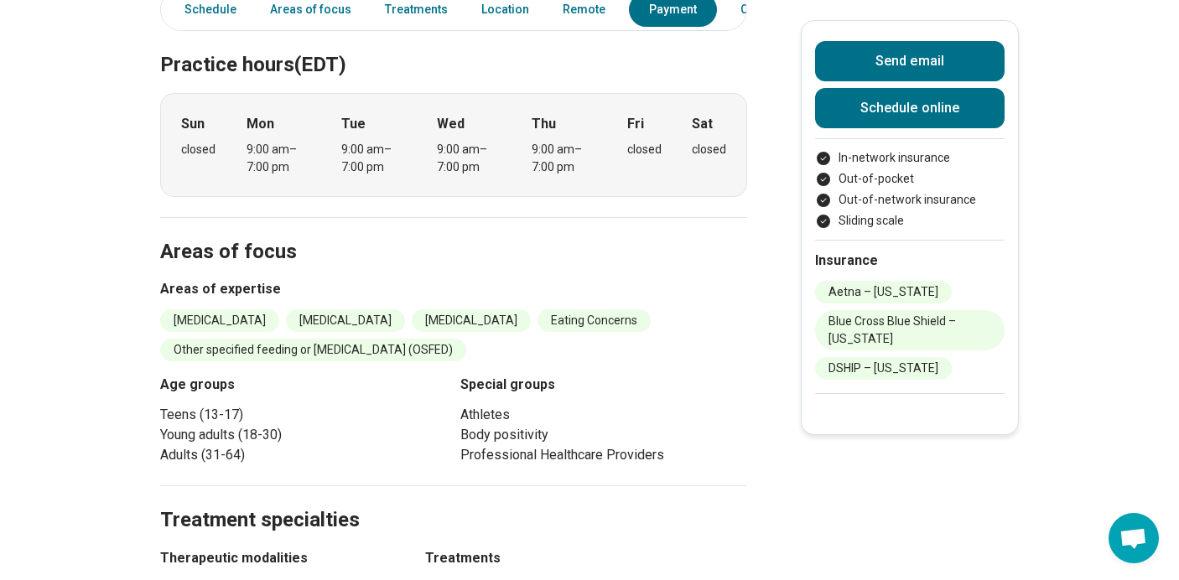
scroll to position [0, 0]
